Goal: Transaction & Acquisition: Purchase product/service

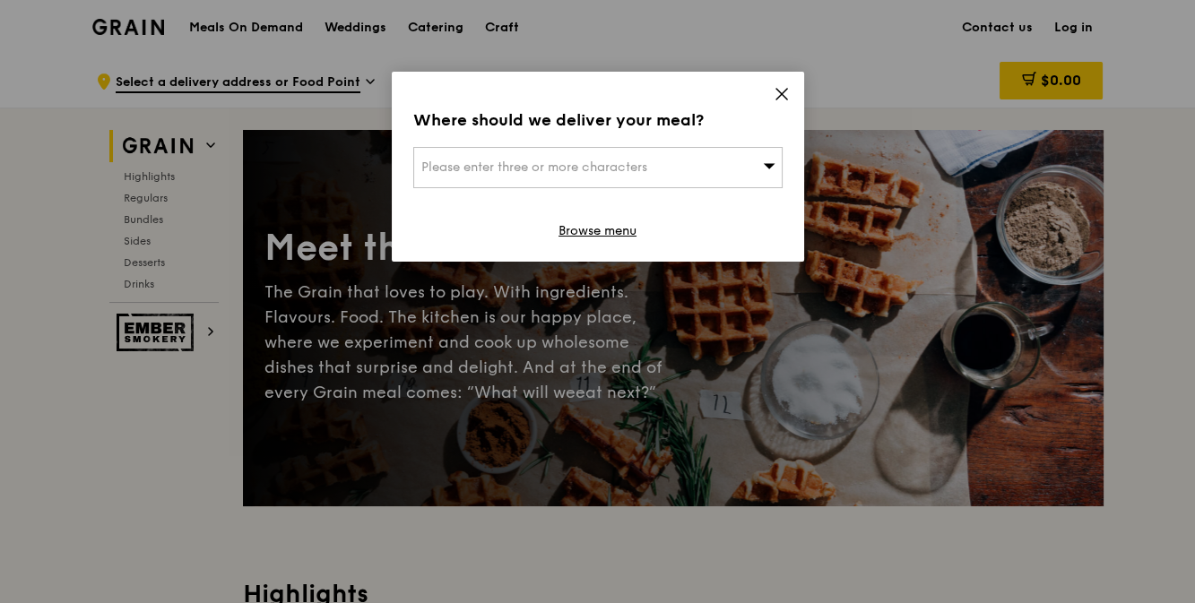
click at [765, 167] on icon at bounding box center [769, 165] width 13 height 13
click at [780, 94] on icon at bounding box center [782, 94] width 16 height 16
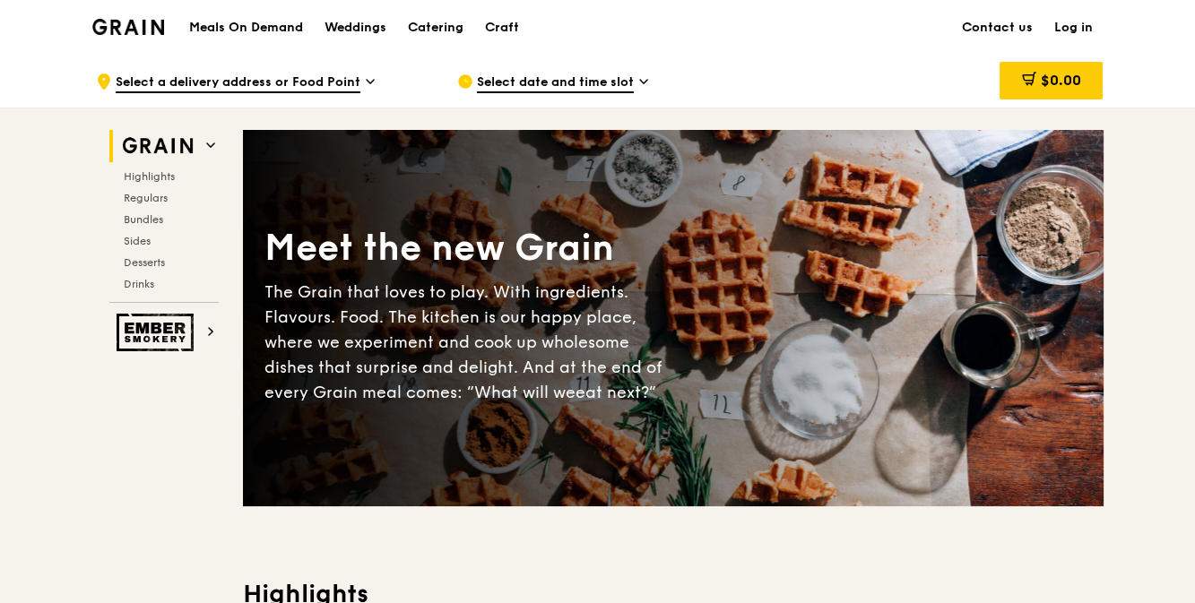
click at [526, 80] on span "Select date and time slot" at bounding box center [555, 83] width 157 height 20
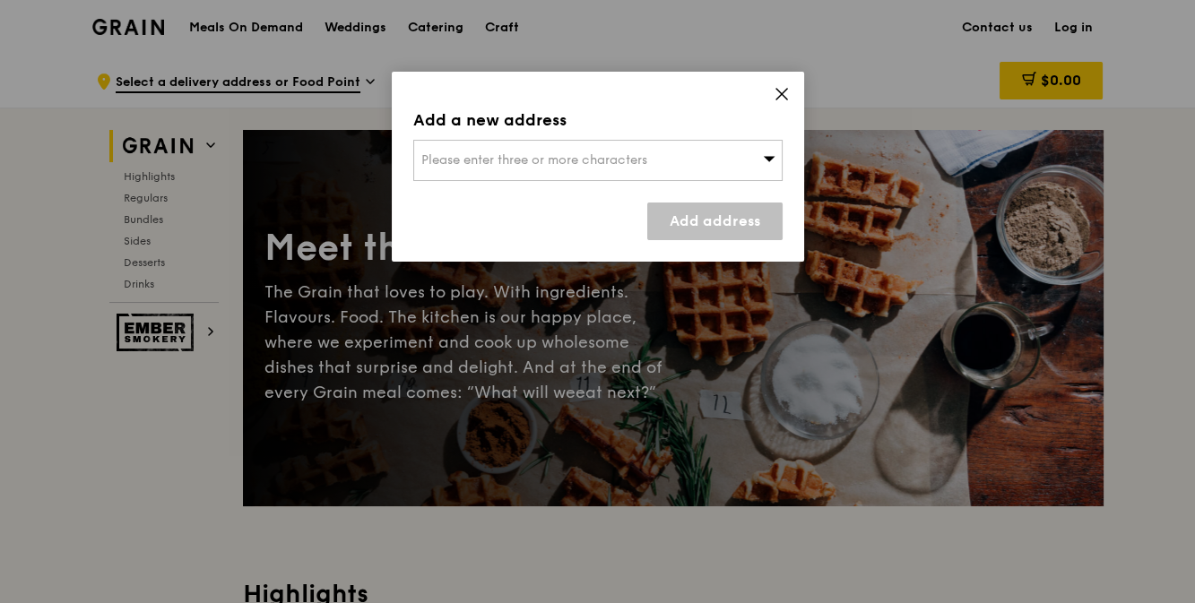
click at [780, 97] on icon at bounding box center [782, 94] width 16 height 16
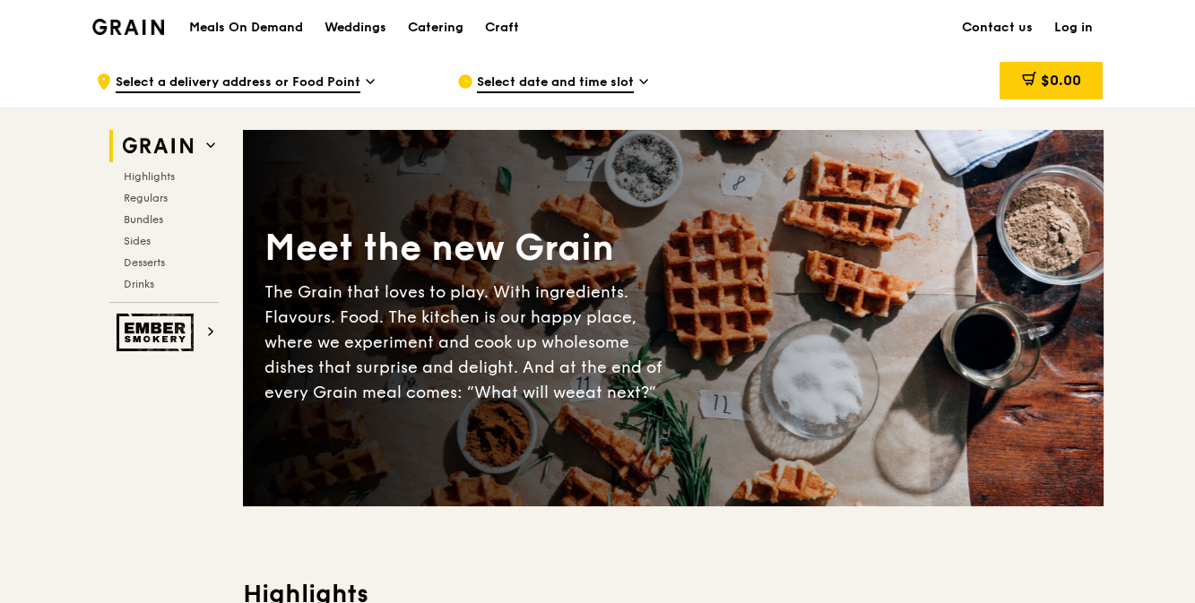
click at [321, 80] on span "Select a delivery address or Food Point" at bounding box center [238, 83] width 245 height 20
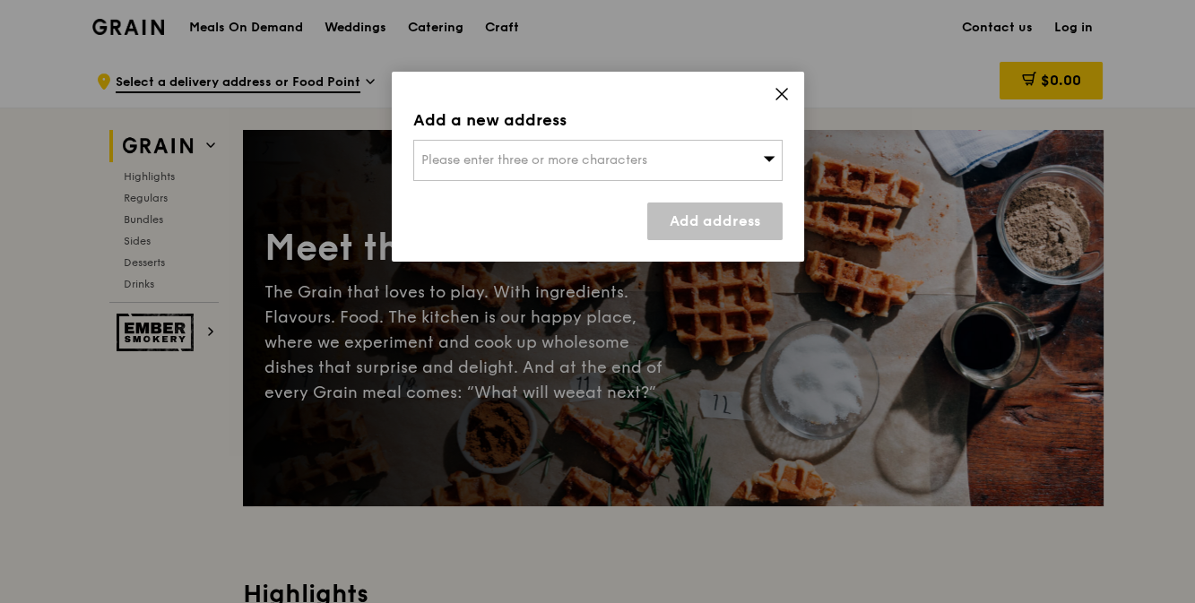
click at [784, 93] on icon at bounding box center [782, 94] width 16 height 16
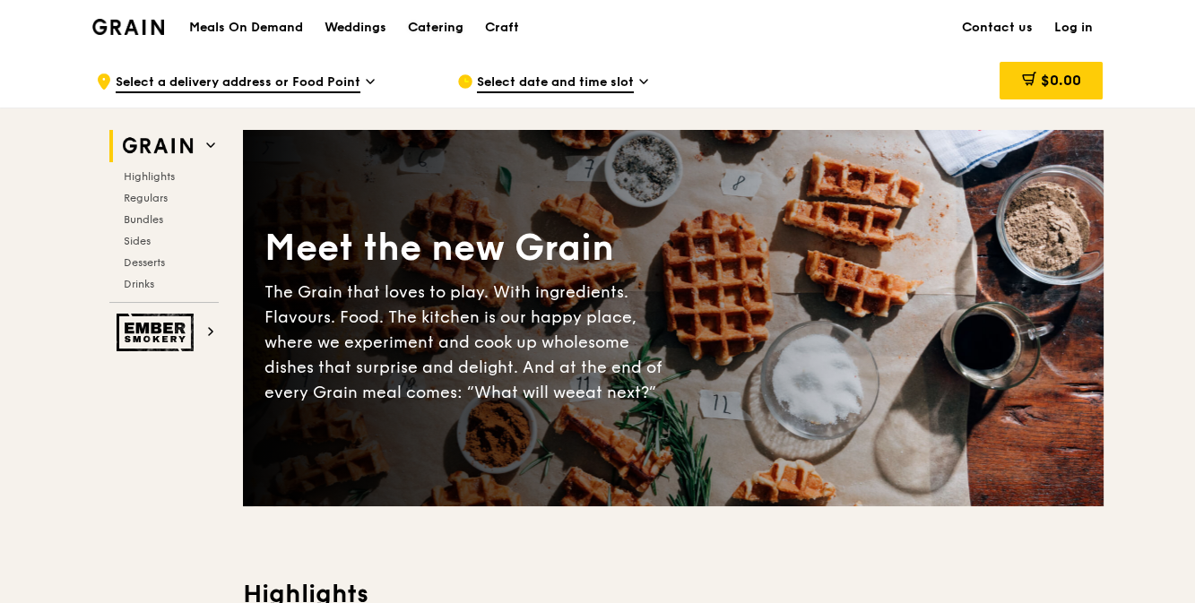
click at [459, 25] on div "Catering" at bounding box center [436, 28] width 56 height 54
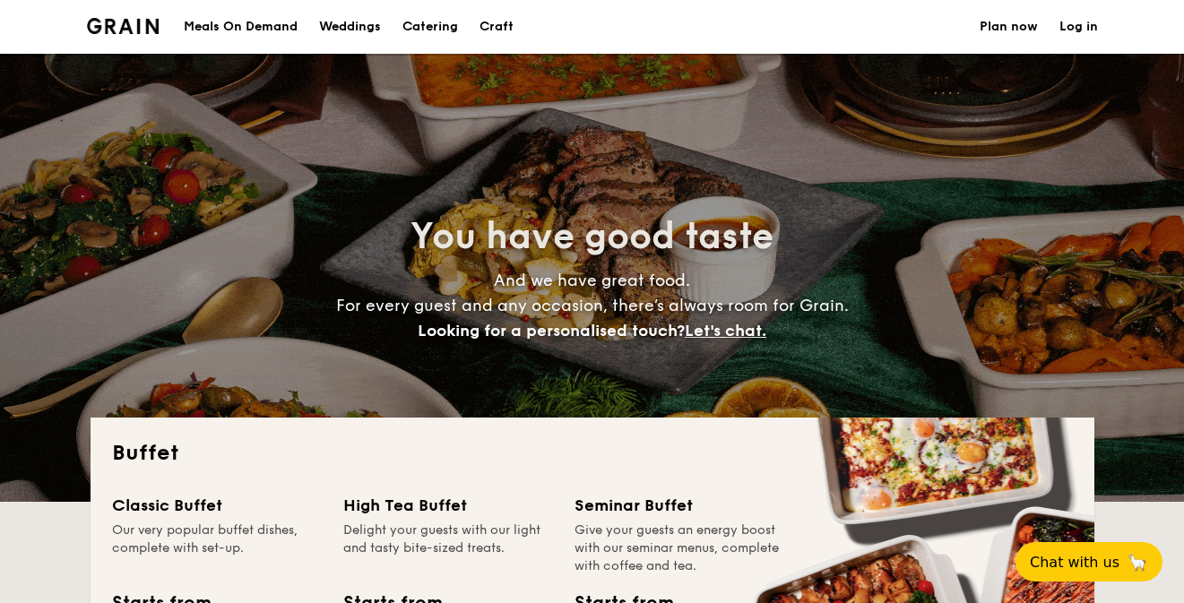
select select
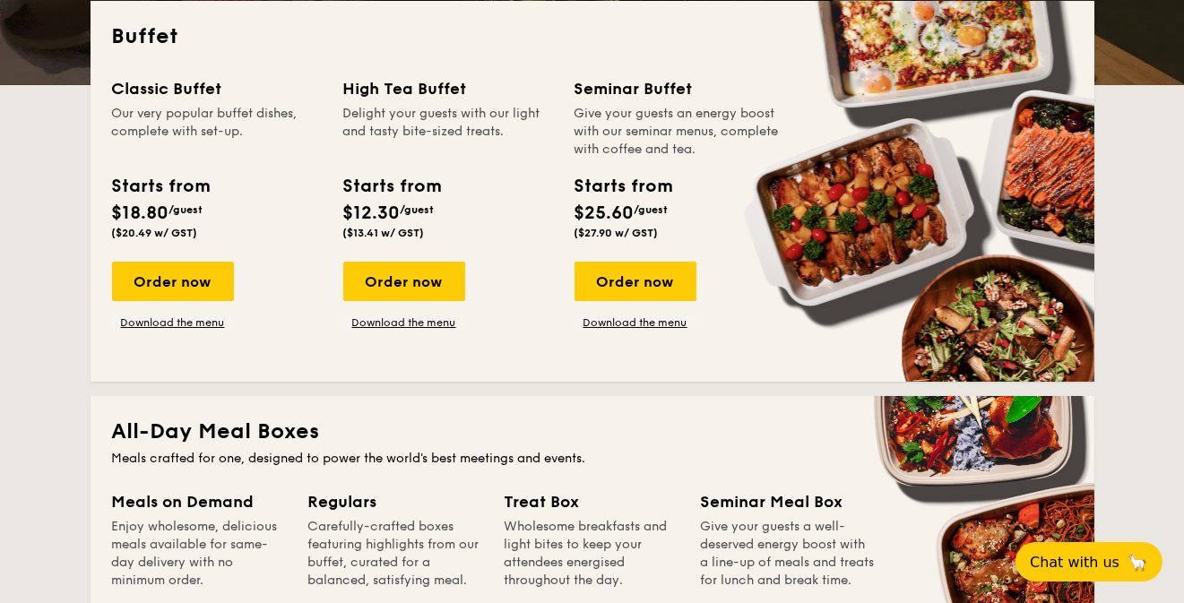
scroll to position [393, 0]
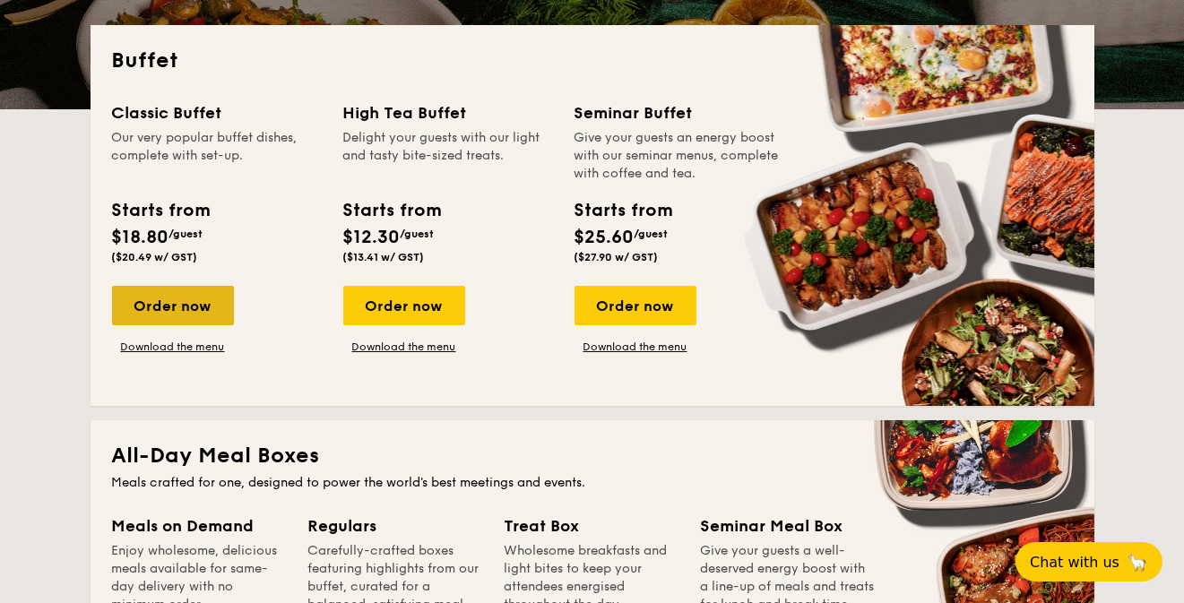
click at [176, 304] on div "Order now" at bounding box center [173, 305] width 122 height 39
